Goal: Information Seeking & Learning: Learn about a topic

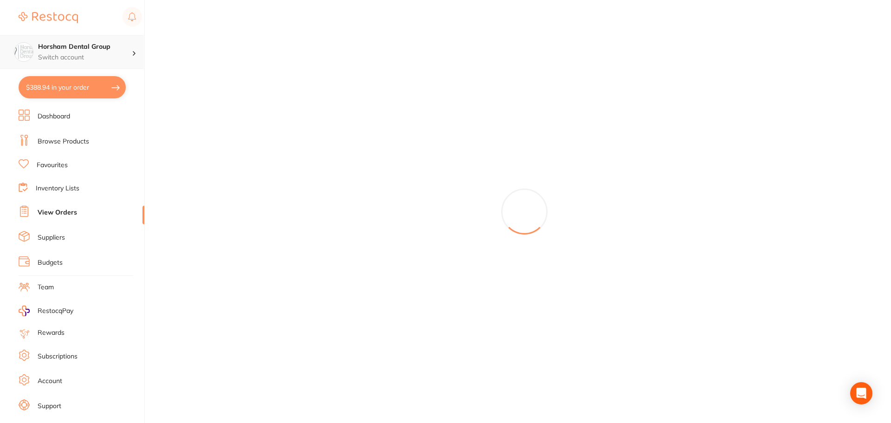
click at [133, 54] on icon at bounding box center [134, 53] width 3 height 5
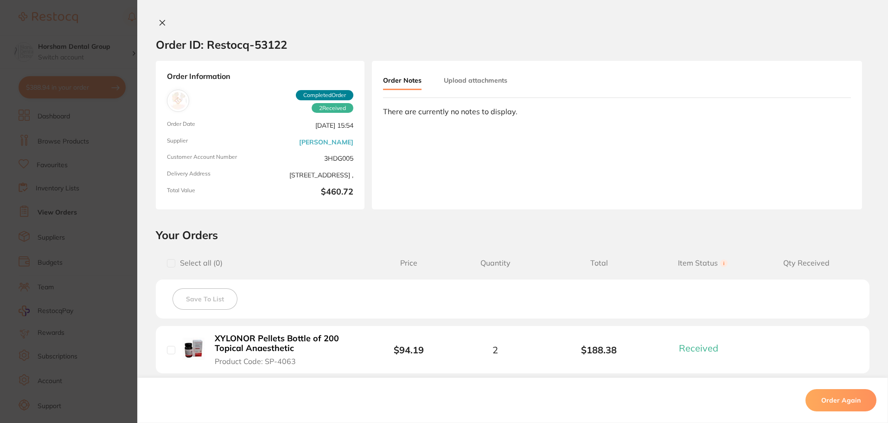
click at [81, 39] on section "Order ID: Restocq- 53122 Order Information 2 Received Completed Order Order Dat…" at bounding box center [444, 211] width 888 height 423
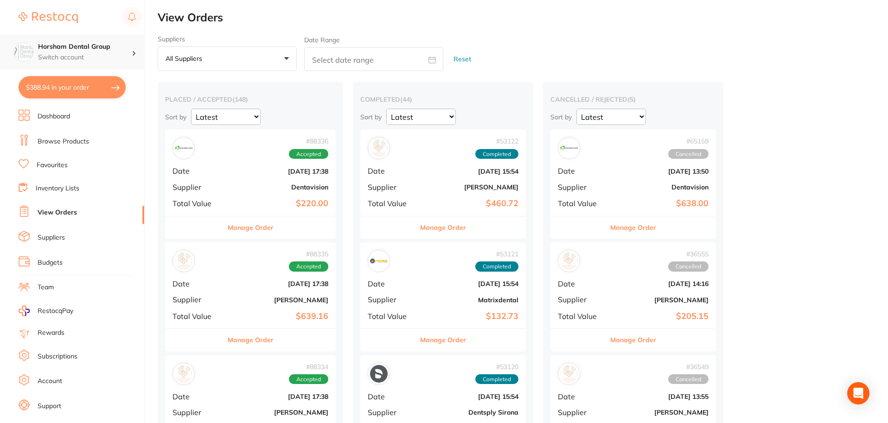
click at [116, 46] on h4 "Horsham Dental Group" at bounding box center [85, 46] width 94 height 9
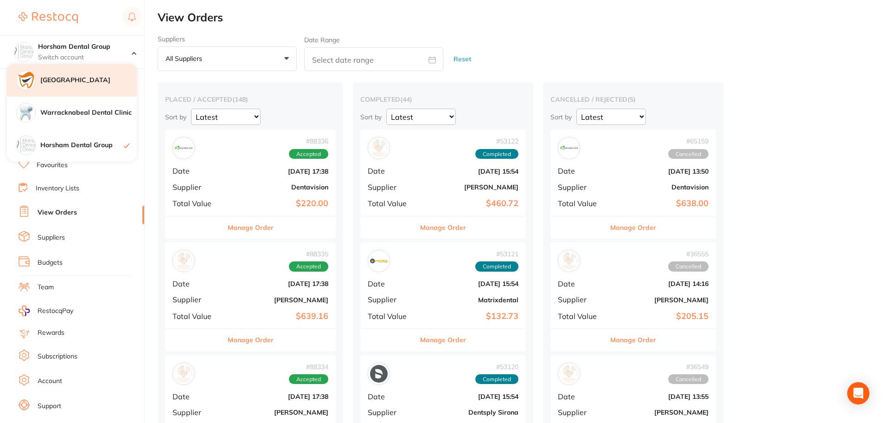
click at [114, 81] on h4 "[GEOGRAPHIC_DATA]" at bounding box center [88, 80] width 96 height 9
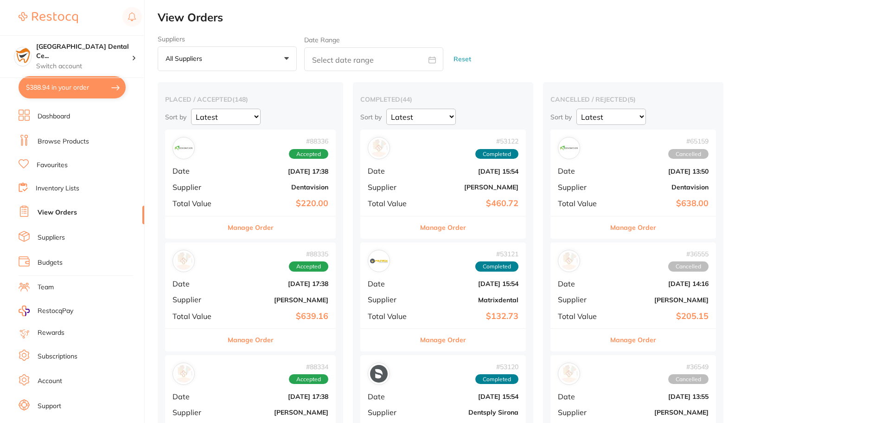
checkbox input "true"
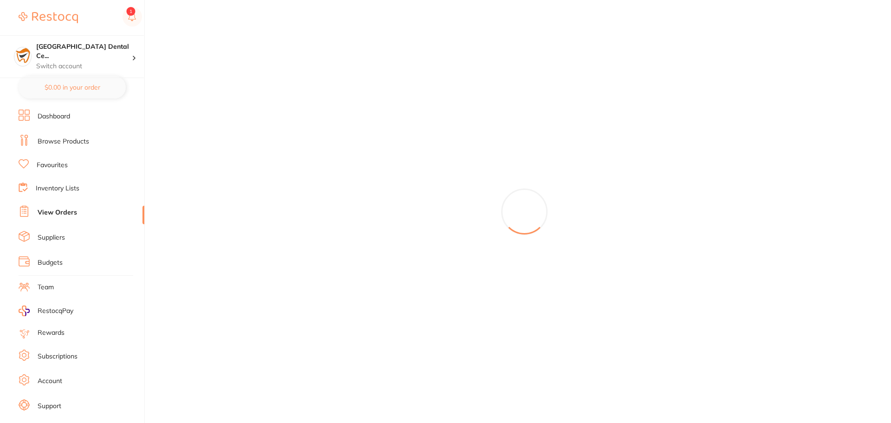
click at [56, 211] on link "View Orders" at bounding box center [57, 212] width 39 height 9
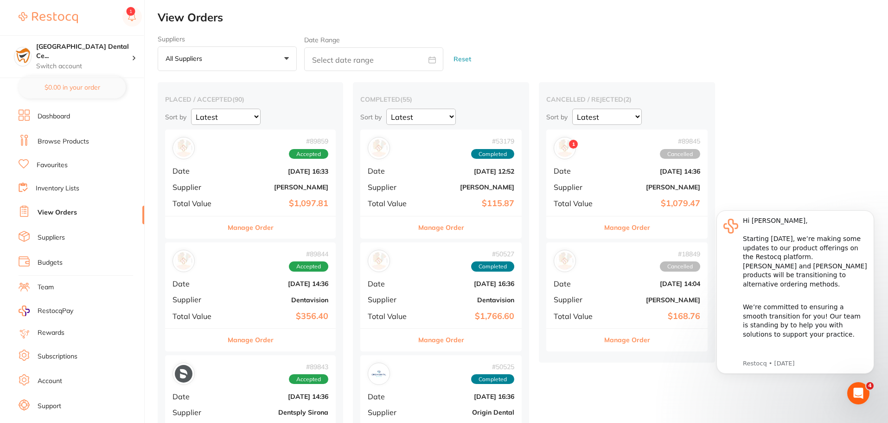
click at [59, 148] on ul "Dashboard Browse Products Favourites Inventory Lists View Orders Suppliers Budg…" at bounding box center [82, 269] width 126 height 320
click at [61, 146] on li "Browse Products" at bounding box center [82, 142] width 126 height 14
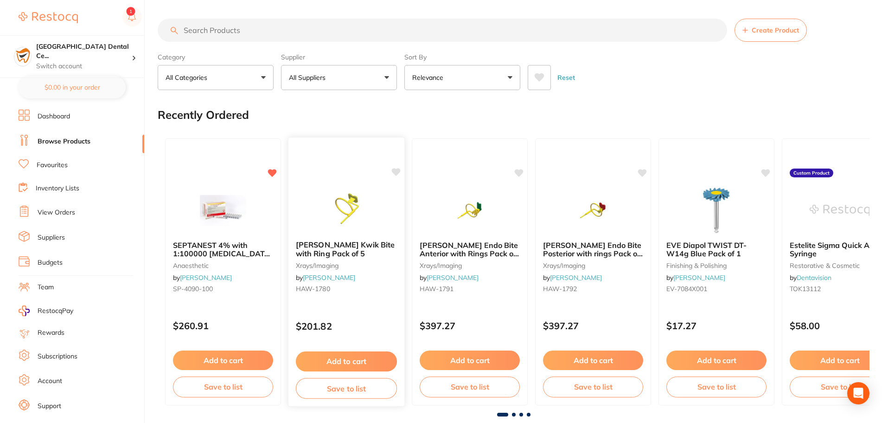
click at [389, 254] on b "HAWE Kwik Bite with Ring Pack of 5" at bounding box center [346, 248] width 101 height 17
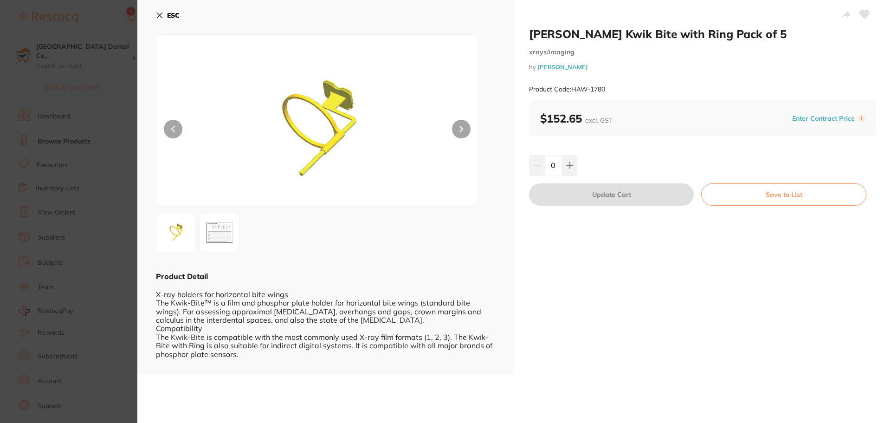
click at [168, 13] on b "ESC" at bounding box center [173, 15] width 13 height 8
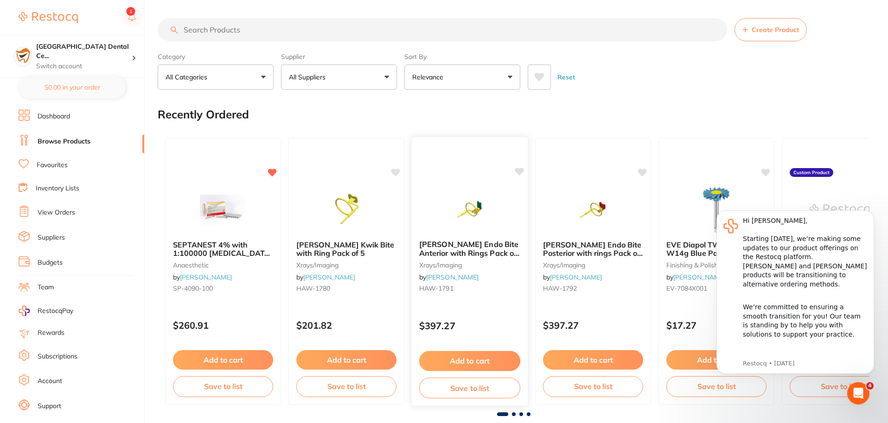
click at [470, 209] on img at bounding box center [469, 209] width 61 height 47
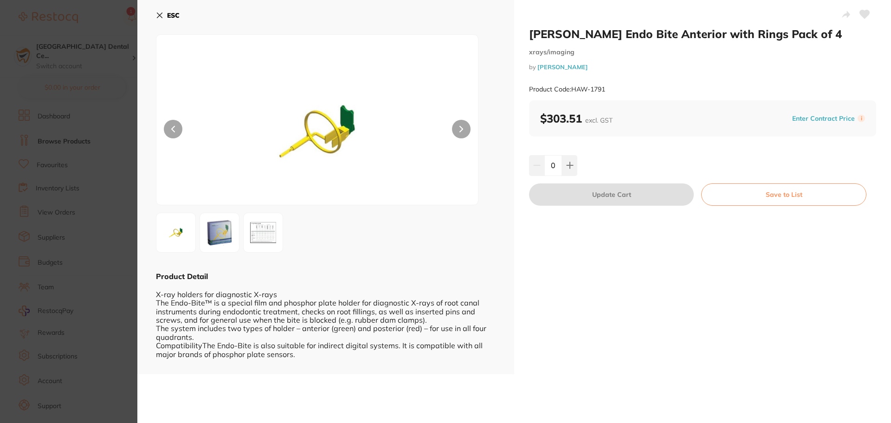
scroll to position [0, 0]
click at [158, 11] on button "ESC" at bounding box center [168, 15] width 24 height 16
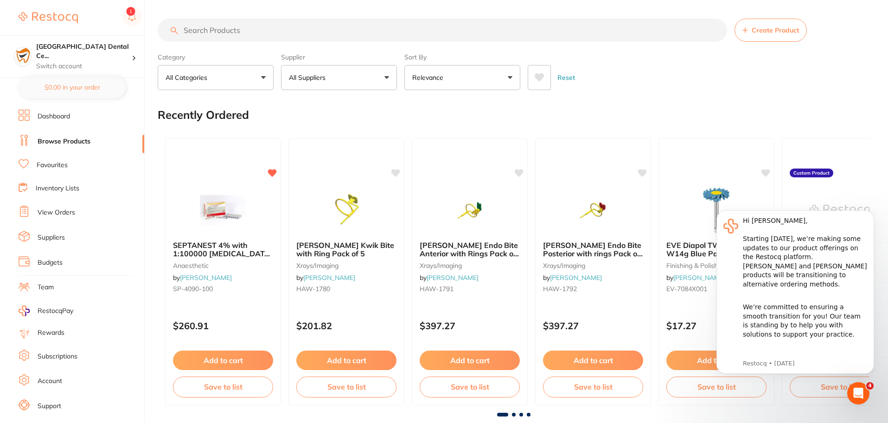
click at [301, 39] on input "search" at bounding box center [443, 30] width 570 height 23
click at [319, 26] on input "search" at bounding box center [443, 30] width 570 height 23
click at [286, 23] on input "search" at bounding box center [443, 30] width 570 height 23
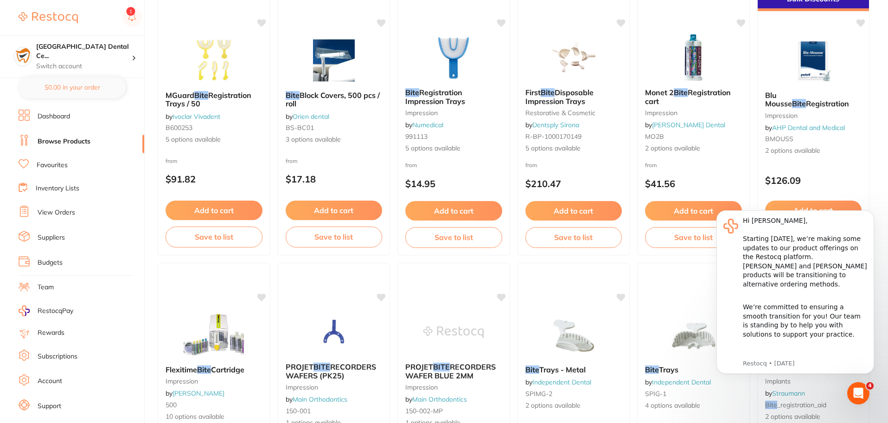
scroll to position [742, 0]
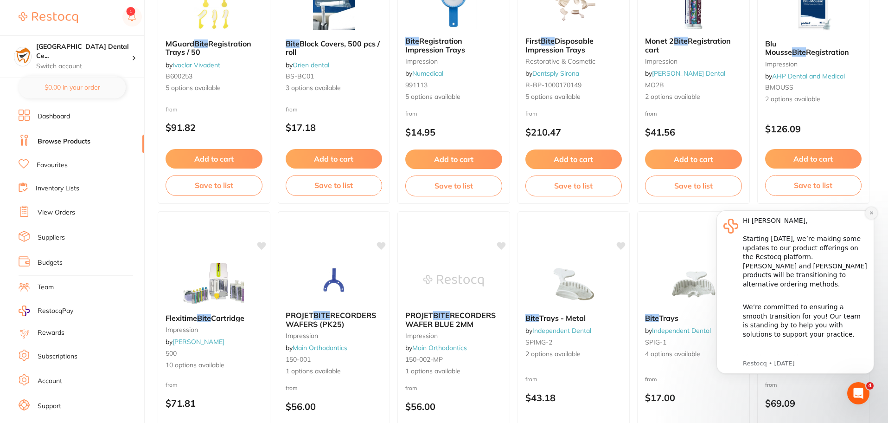
click at [870, 215] on icon "Dismiss notification" at bounding box center [871, 212] width 5 height 5
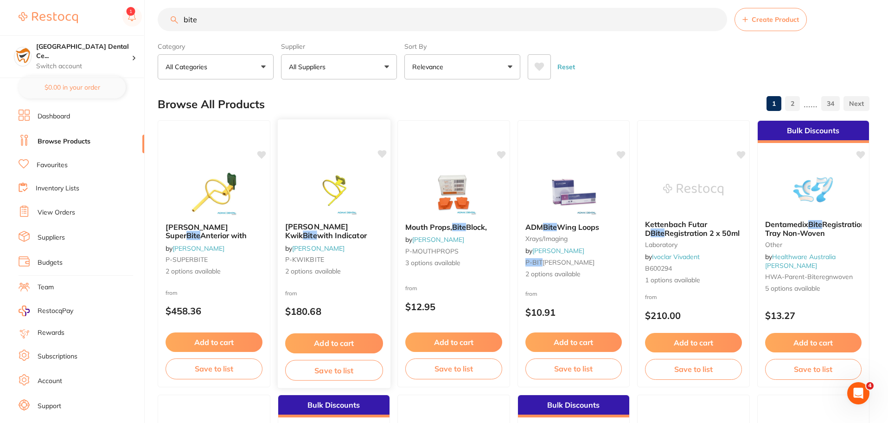
scroll to position [0, 0]
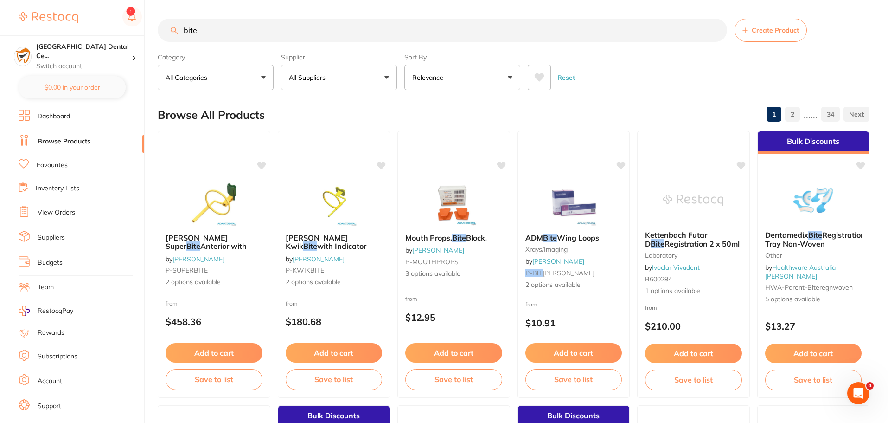
click at [229, 23] on input "bite" at bounding box center [443, 30] width 570 height 23
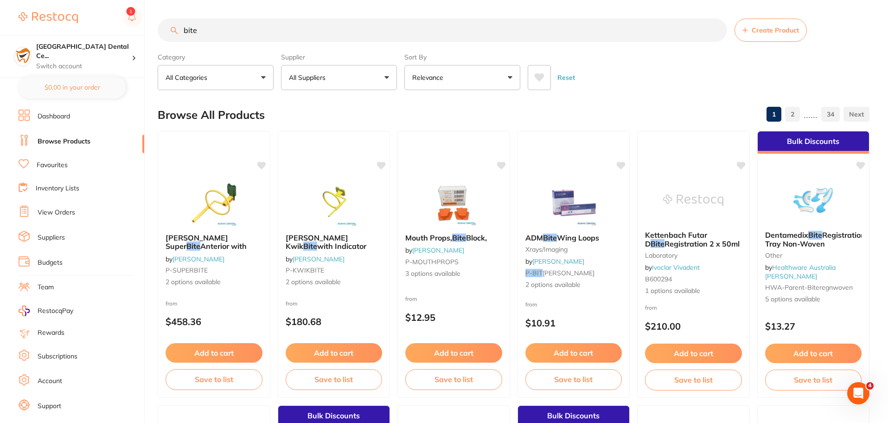
click at [229, 23] on input "bite" at bounding box center [443, 30] width 570 height 23
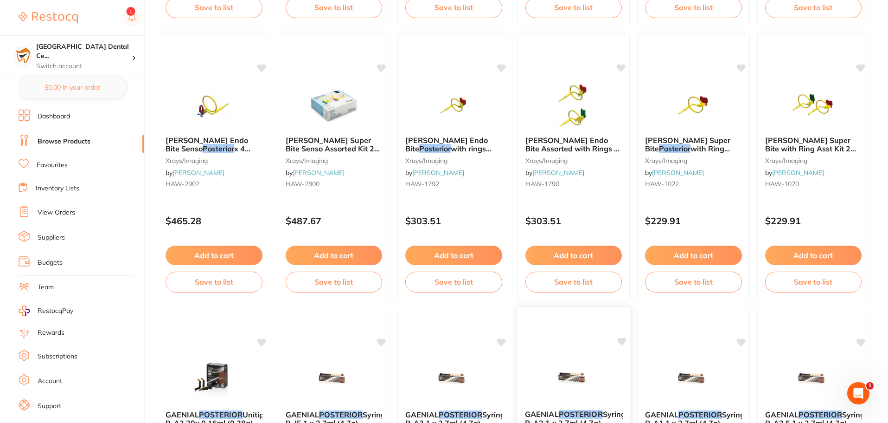
scroll to position [557, 0]
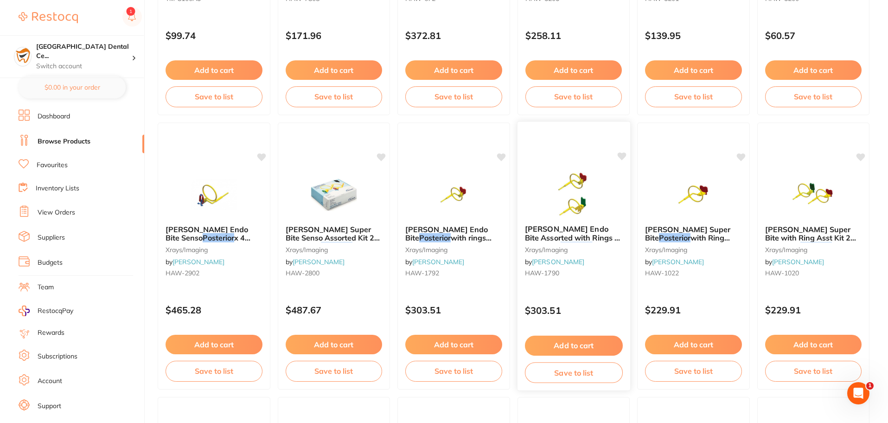
type input "posterior"
click at [593, 228] on span "HAWE Endo Bite Assorted with Rings 2 Anterior 2" at bounding box center [572, 237] width 95 height 26
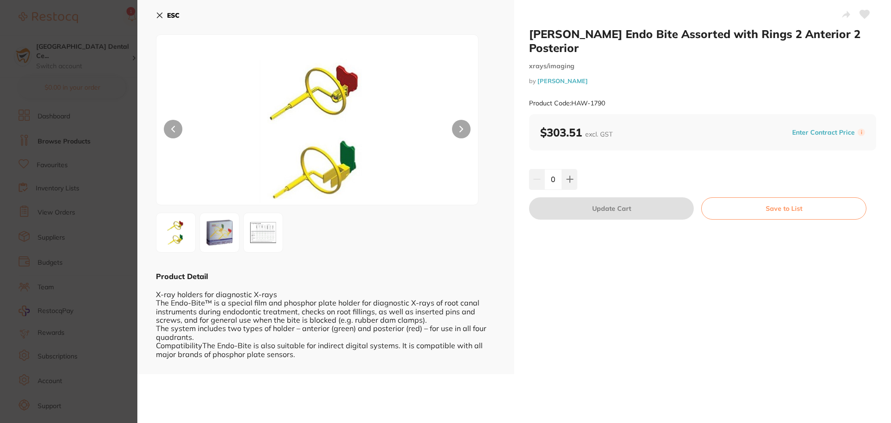
click at [147, 11] on div "ESC Product Detail X-ray holders for diagnostic X-rays The Endo-Bite™ is a spec…" at bounding box center [325, 187] width 377 height 374
click at [152, 14] on div "ESC Product Detail X-ray holders for diagnostic X-rays The Endo-Bite™ is a spec…" at bounding box center [325, 187] width 377 height 374
click at [161, 13] on icon at bounding box center [159, 15] width 5 height 5
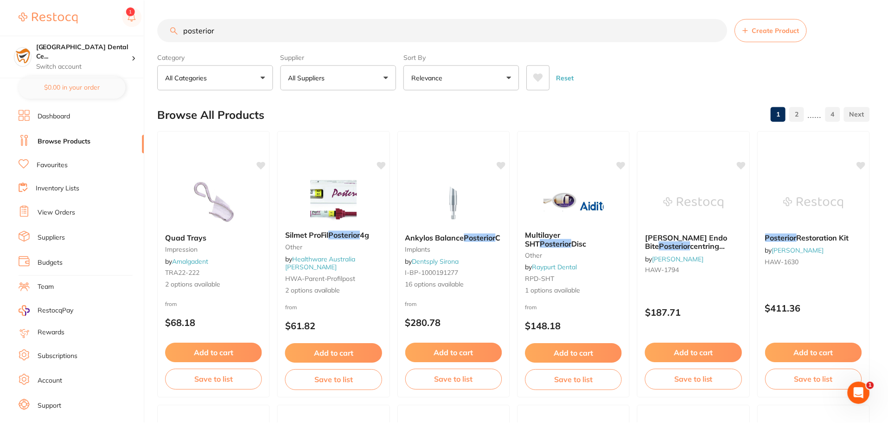
scroll to position [557, 0]
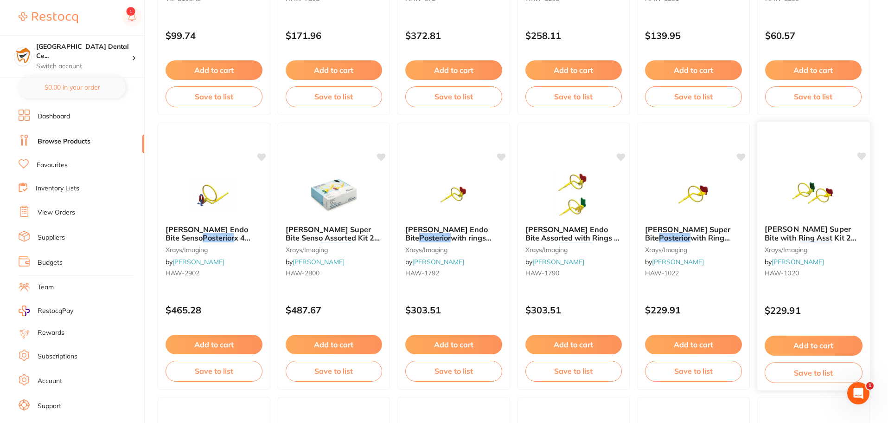
click at [797, 232] on span "HAWE Super Bite with Ring Asst Kit 2 Anterior 2" at bounding box center [811, 237] width 92 height 26
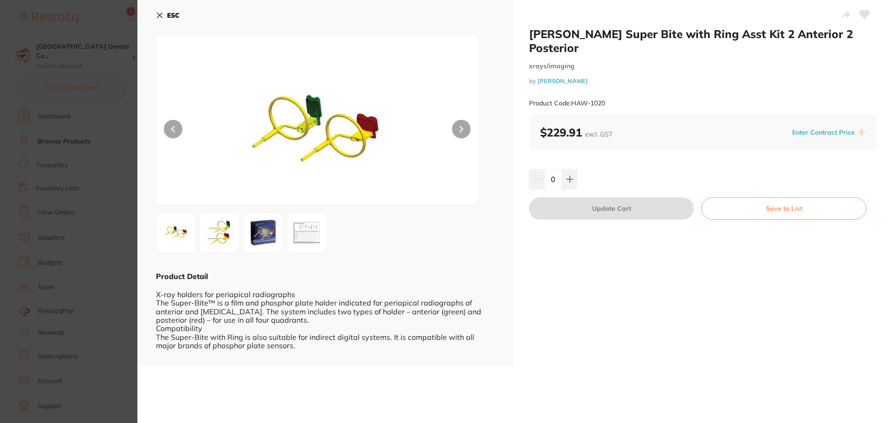
click at [319, 231] on img at bounding box center [306, 232] width 33 height 33
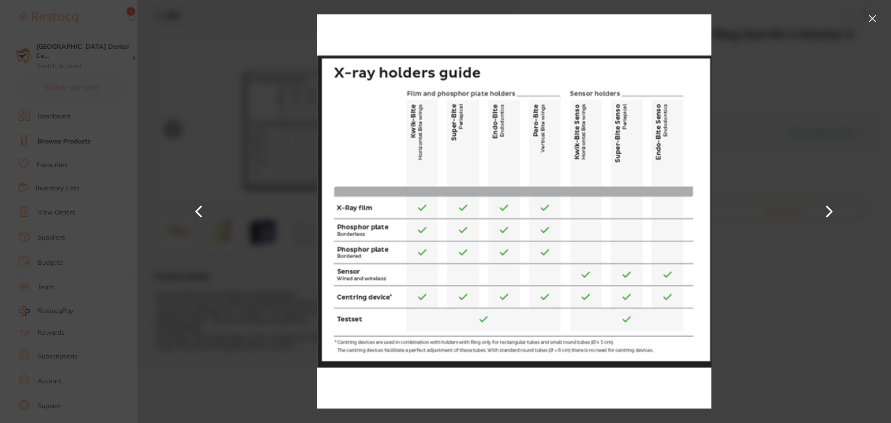
click at [163, 34] on div at bounding box center [513, 211] width 753 height 423
click at [864, 13] on div at bounding box center [513, 211] width 753 height 423
click at [870, 16] on button at bounding box center [872, 18] width 15 height 15
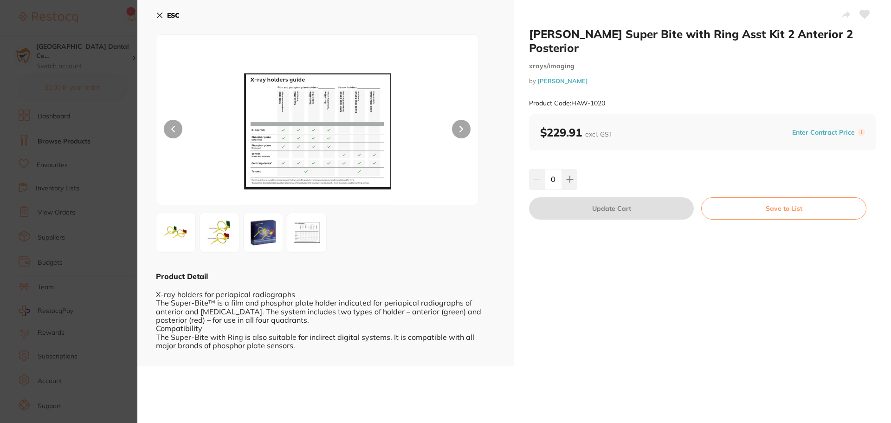
click at [157, 11] on button "ESC" at bounding box center [168, 15] width 24 height 16
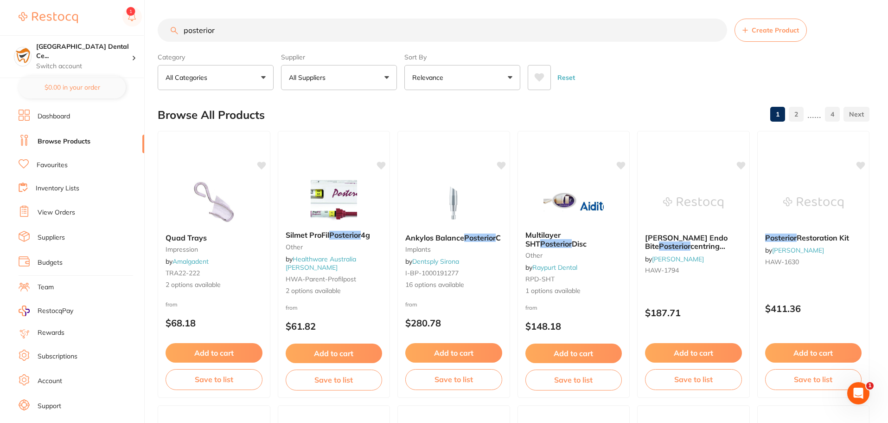
click at [359, 85] on button "All Suppliers" at bounding box center [339, 77] width 116 height 25
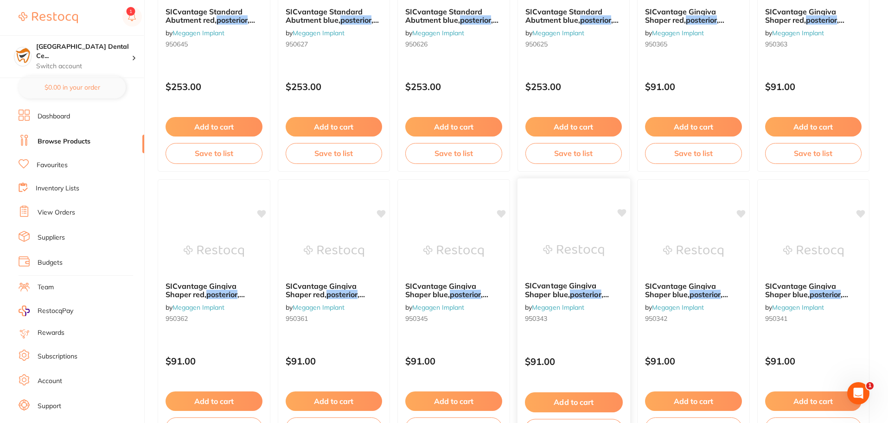
scroll to position [2217, 0]
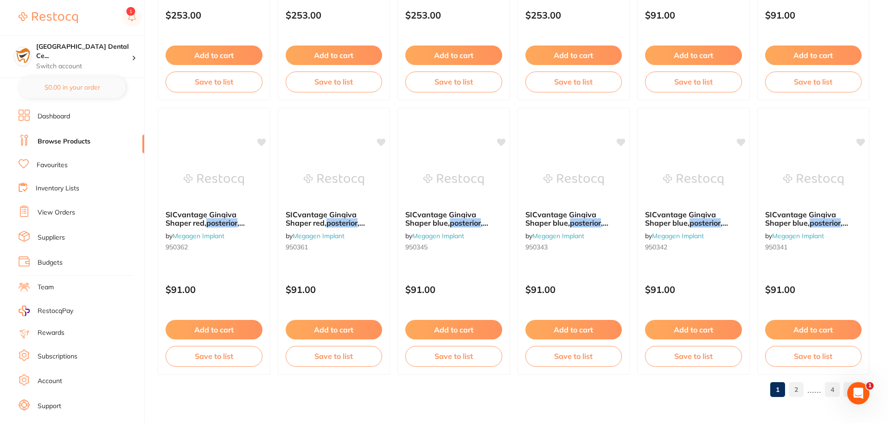
click at [59, 208] on link "View Orders" at bounding box center [57, 212] width 38 height 9
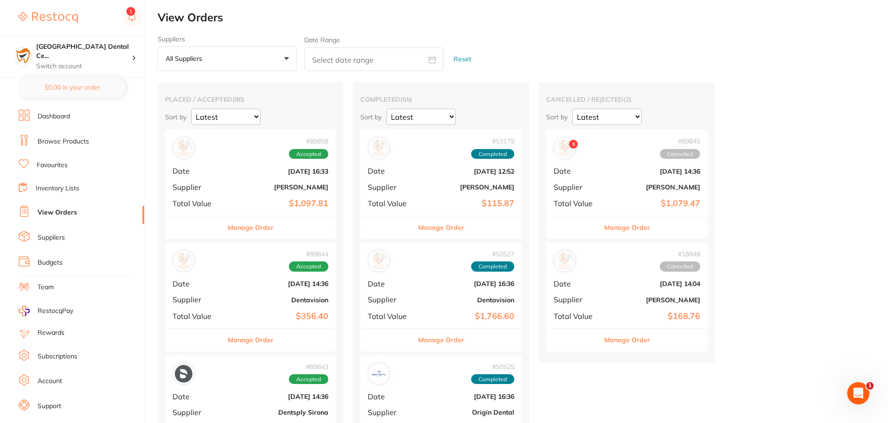
click at [283, 229] on div "Manage Order" at bounding box center [250, 227] width 171 height 23
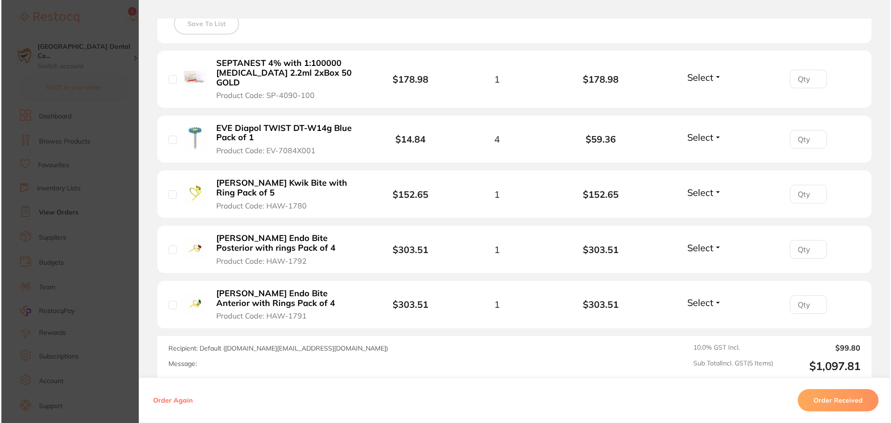
scroll to position [278, 0]
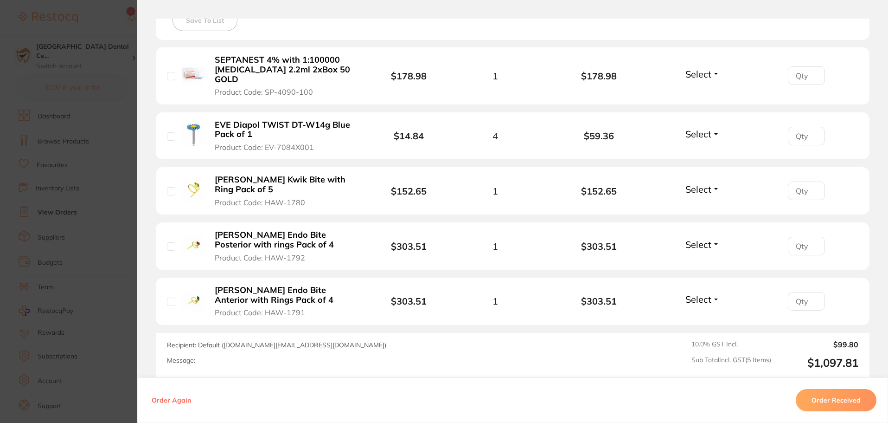
click at [246, 285] on b "HAWE Endo Bite Anterior with Rings Pack of 4" at bounding box center [286, 294] width 143 height 19
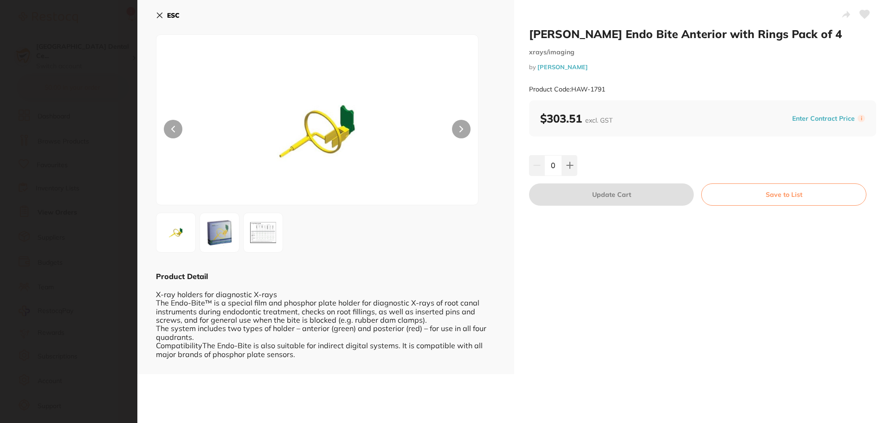
scroll to position [0, 0]
click at [175, 21] on button "ESC" at bounding box center [168, 15] width 24 height 16
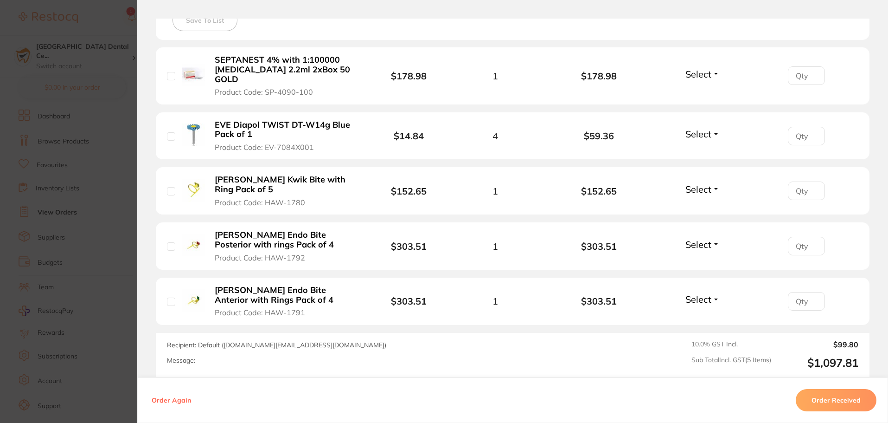
scroll to position [361, 0]
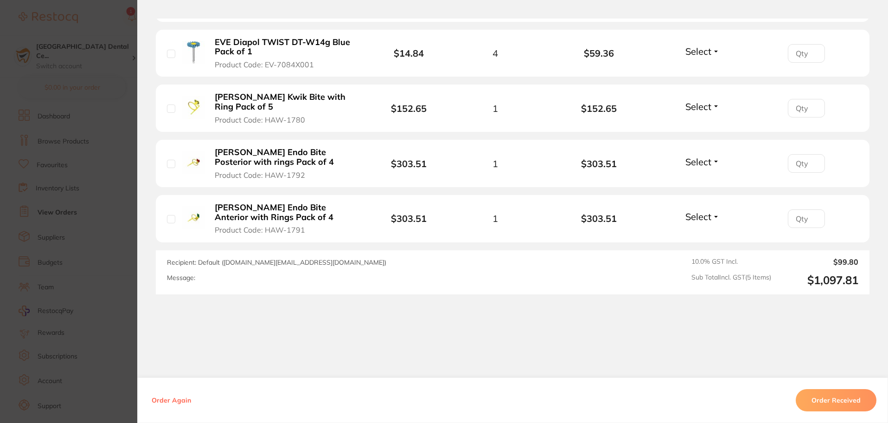
click at [79, 255] on section "Order ID: Restocq- 89859 Order Information Accepted Order Order Date Aug 11 202…" at bounding box center [444, 211] width 888 height 423
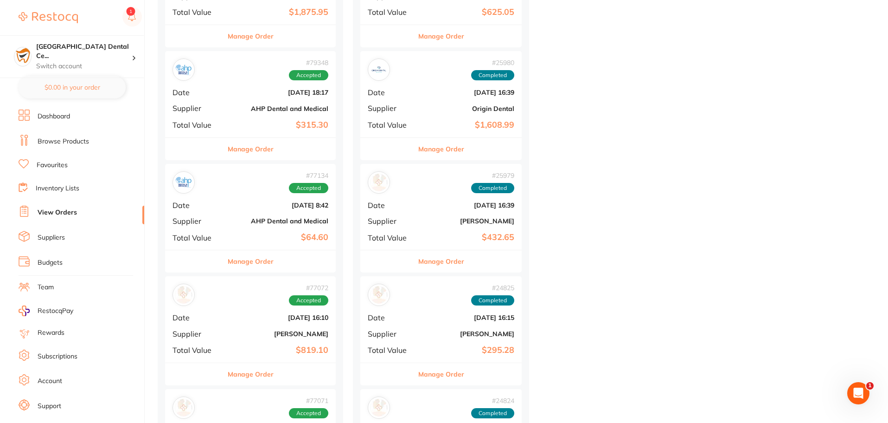
click at [47, 157] on ul "Dashboard Browse Products Favourites Inventory Lists View Orders Suppliers Budg…" at bounding box center [82, 269] width 126 height 320
click at [48, 162] on link "Favourites" at bounding box center [52, 165] width 31 height 9
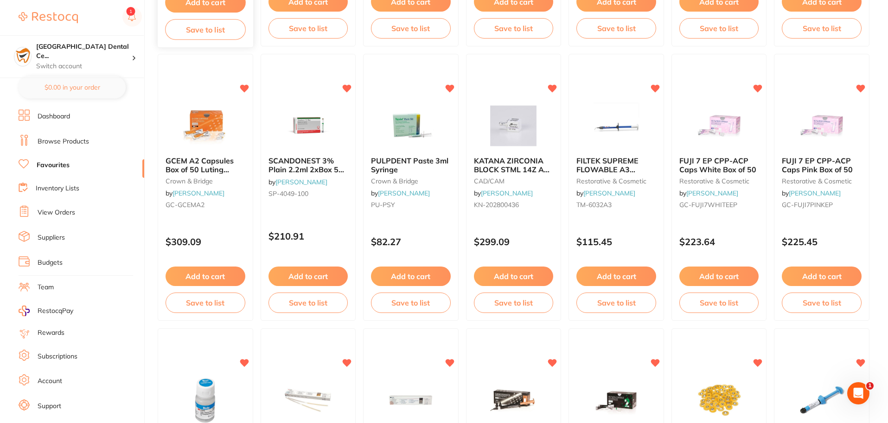
scroll to position [789, 0]
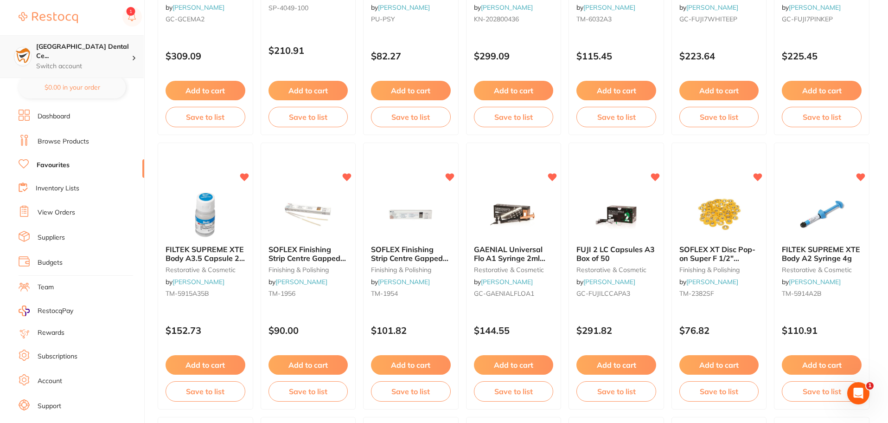
click at [96, 45] on h4 "[GEOGRAPHIC_DATA] Dental Ce..." at bounding box center [84, 51] width 96 height 18
click at [86, 198] on ul "Dashboard Browse Products Favourites Inventory Lists View Orders Suppliers Budg…" at bounding box center [82, 269] width 126 height 320
click at [70, 183] on li "Inventory Lists" at bounding box center [82, 188] width 126 height 13
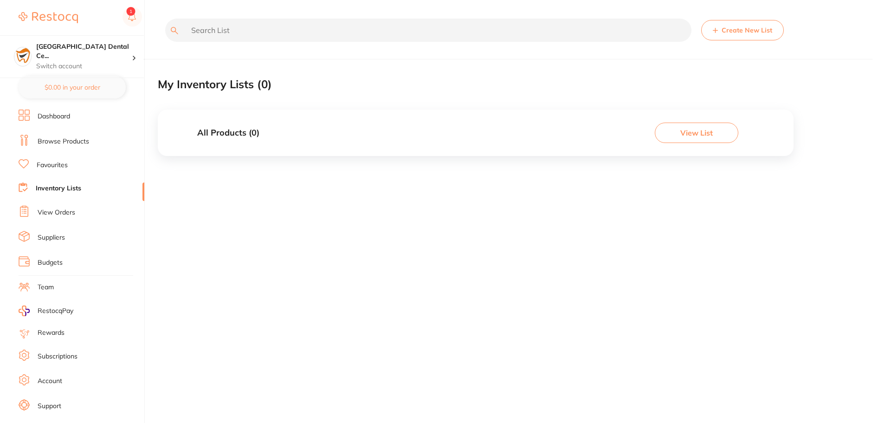
click at [72, 142] on link "Browse Products" at bounding box center [63, 141] width 51 height 9
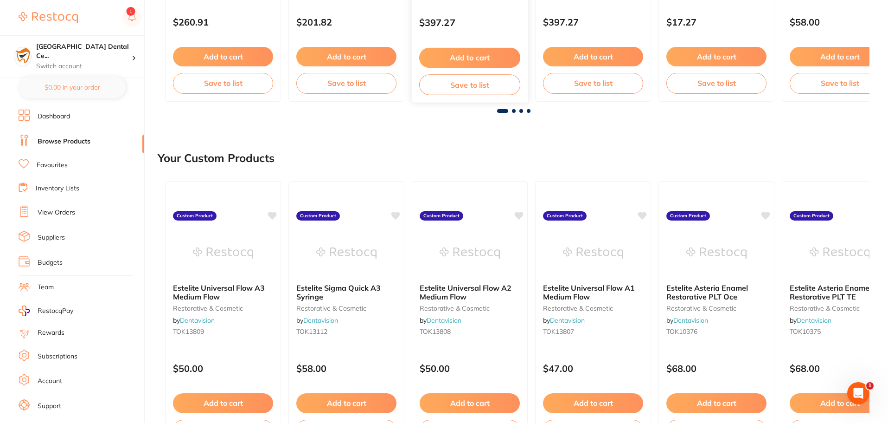
scroll to position [232, 0]
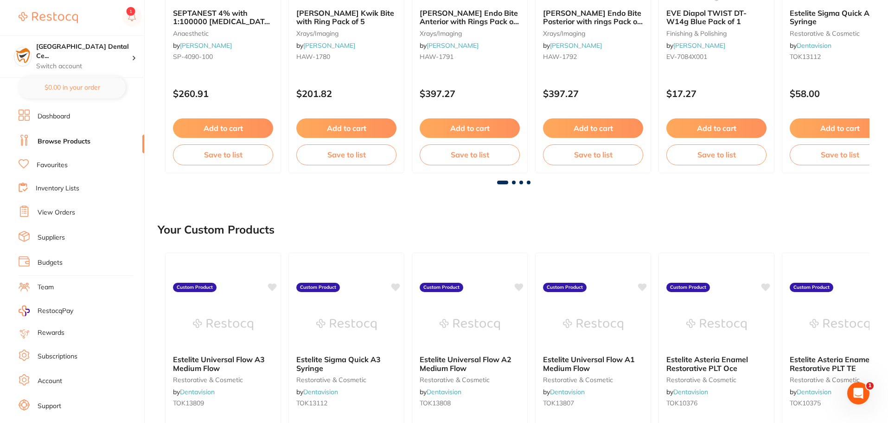
click at [512, 183] on span at bounding box center [514, 182] width 4 height 4
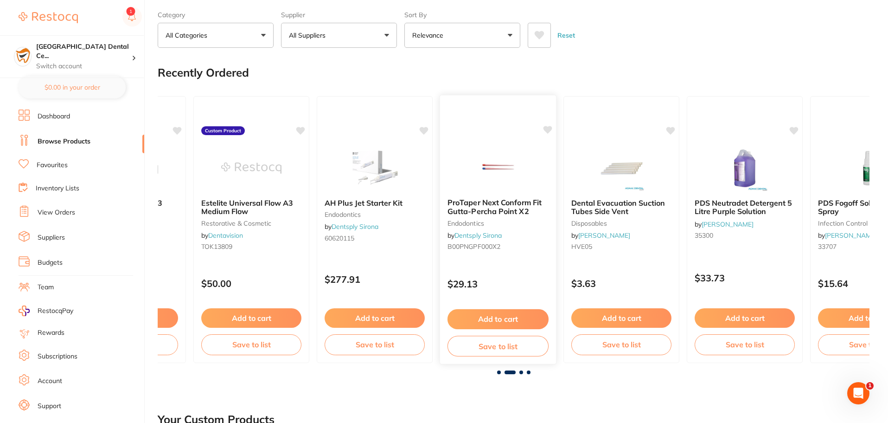
scroll to position [93, 0]
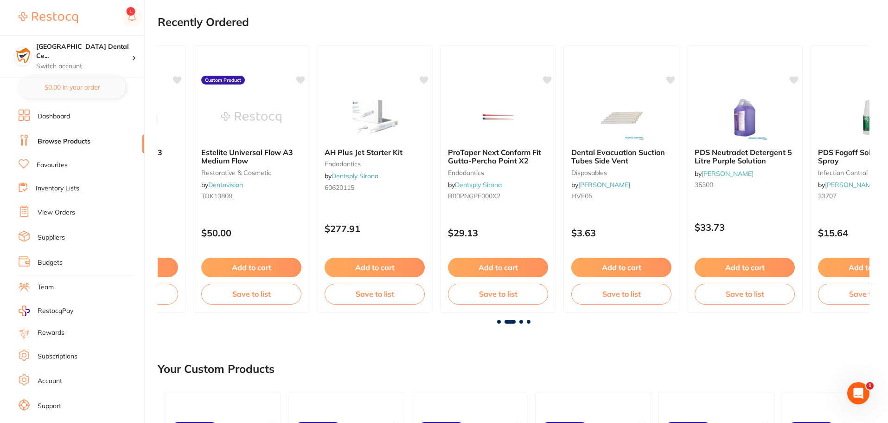
click at [522, 321] on span at bounding box center [522, 322] width 4 height 4
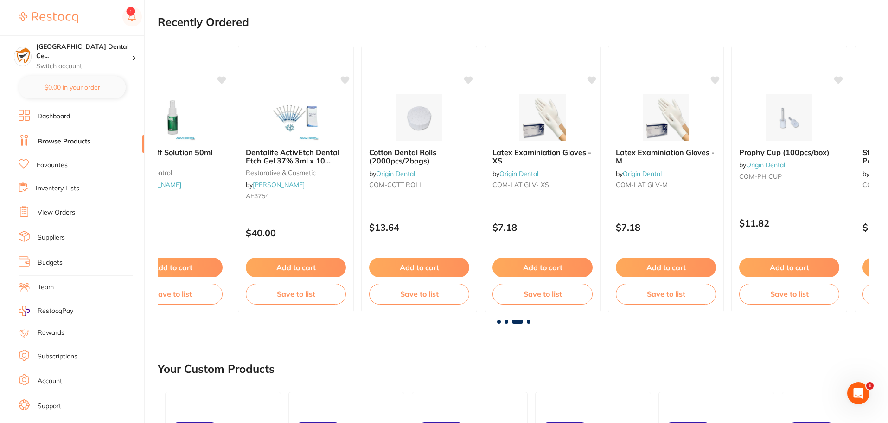
scroll to position [0, 1424]
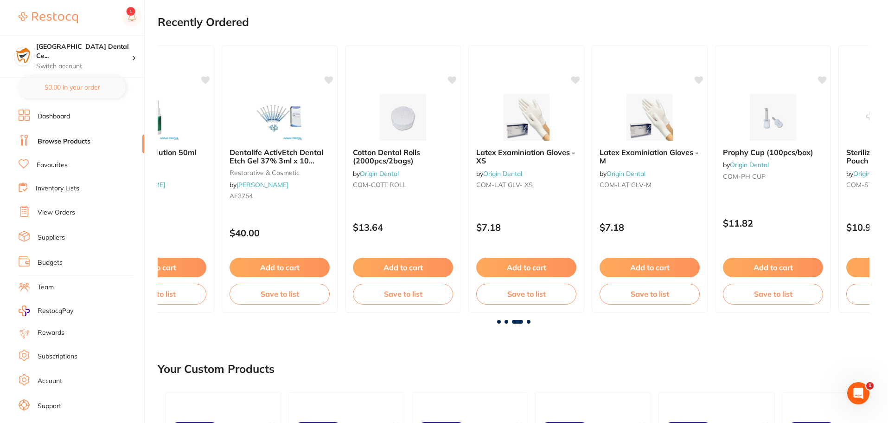
click at [527, 319] on div "SEPTANEST 4% with 1:100000 adrenalin 2.2ml 2xBox 50 GOLD anaesthetic by Henry S…" at bounding box center [514, 179] width 712 height 282
click at [528, 320] on span at bounding box center [529, 322] width 4 height 4
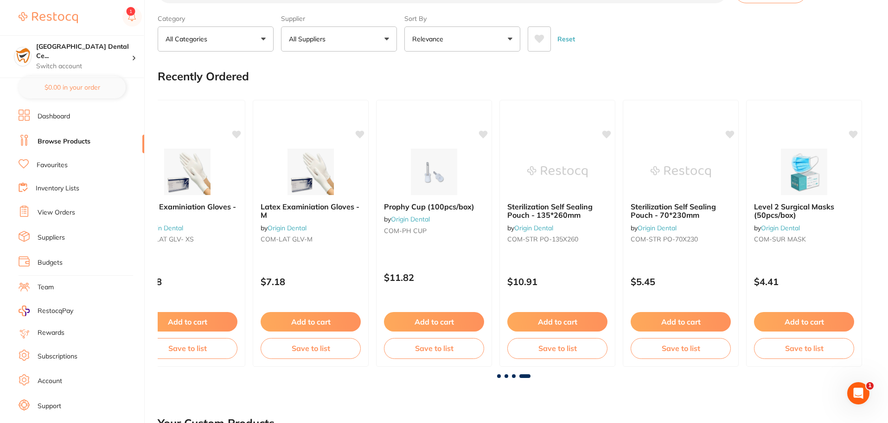
scroll to position [0, 0]
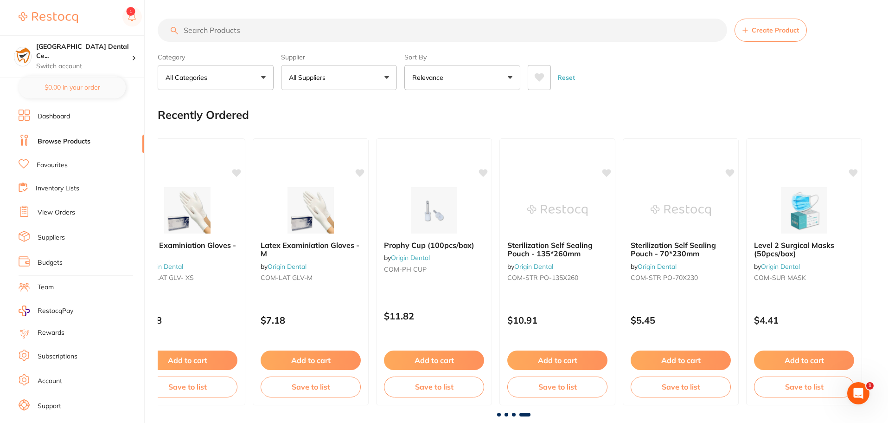
click at [266, 22] on input "search" at bounding box center [443, 30] width 570 height 23
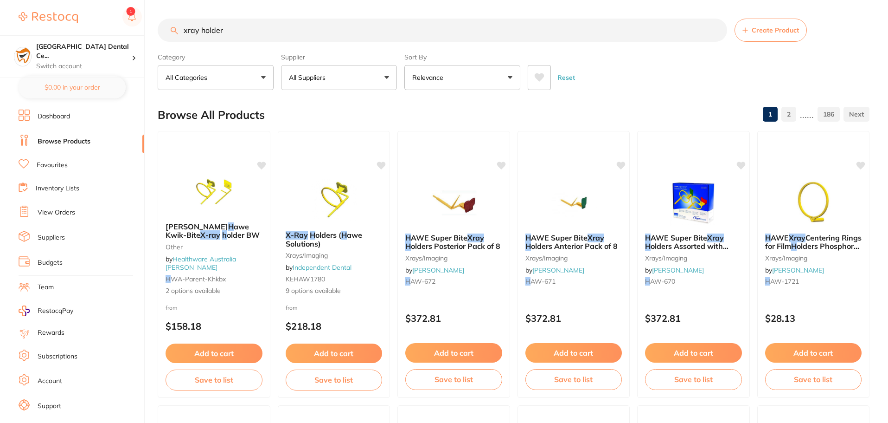
type input "xray holder"
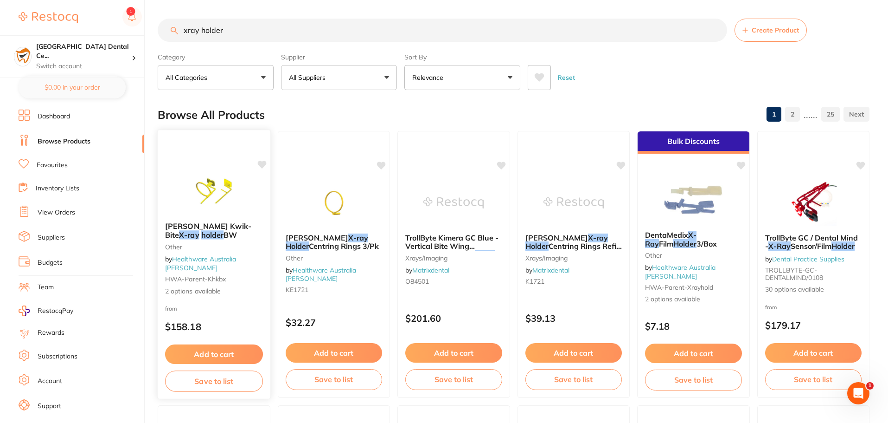
click at [245, 250] on small "other" at bounding box center [214, 246] width 98 height 7
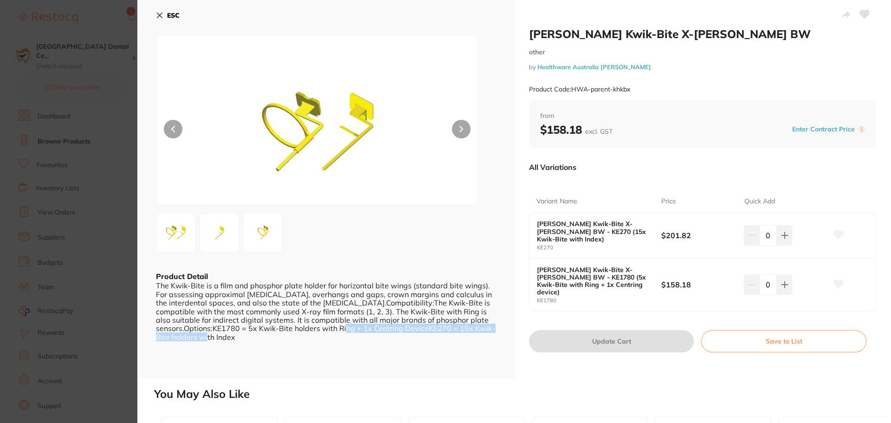
scroll to position [0, 0]
drag, startPoint x: 370, startPoint y: 326, endPoint x: 423, endPoint y: 328, distance: 52.9
click at [423, 328] on div "The Kwik-Bite is a film and phosphor plate holder for horizontal bite wings (st…" at bounding box center [326, 311] width 340 height 60
click at [162, 13] on icon at bounding box center [159, 15] width 7 height 7
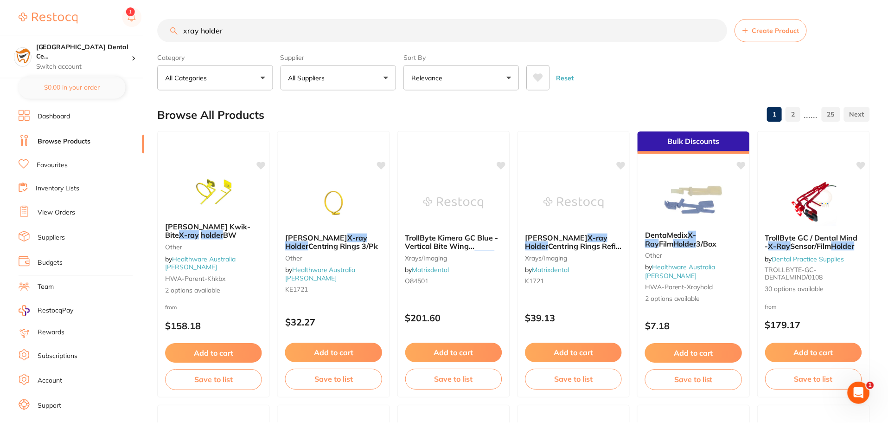
scroll to position [1, 0]
